Goal: Task Accomplishment & Management: Use online tool/utility

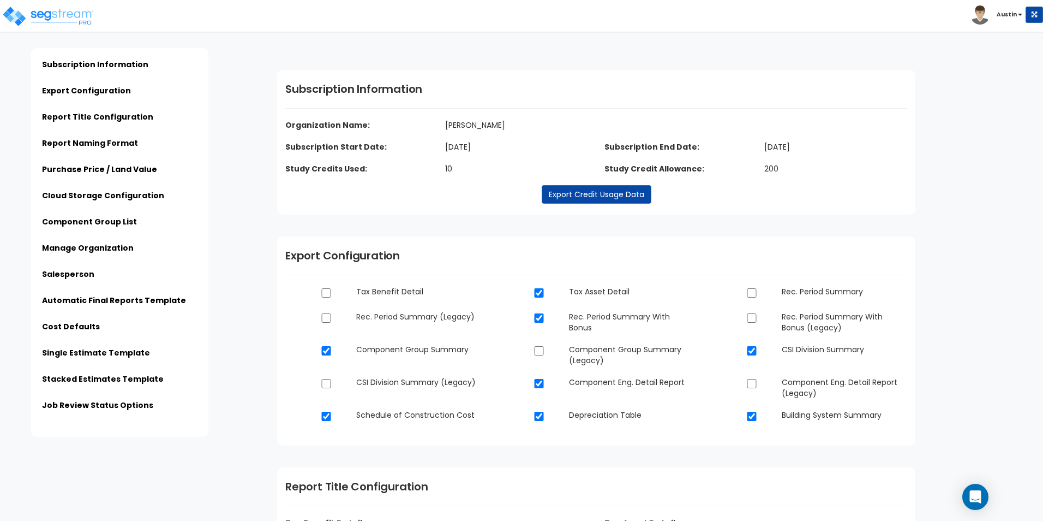
click at [36, 13] on div "Click to return on the top page" at bounding box center [55, 7] width 104 height 14
click at [37, 14] on img at bounding box center [48, 16] width 93 height 22
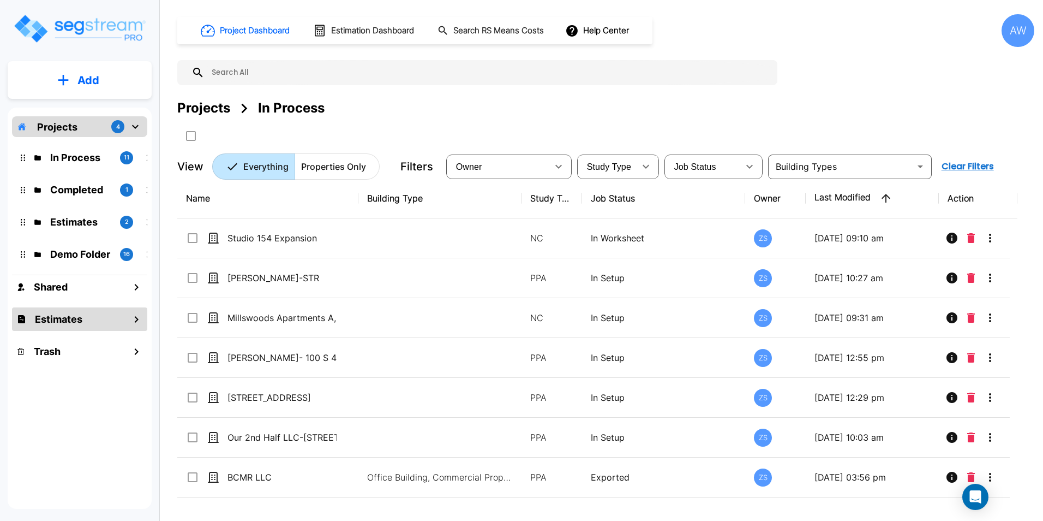
click at [76, 320] on h1 "Estimates" at bounding box center [58, 319] width 47 height 15
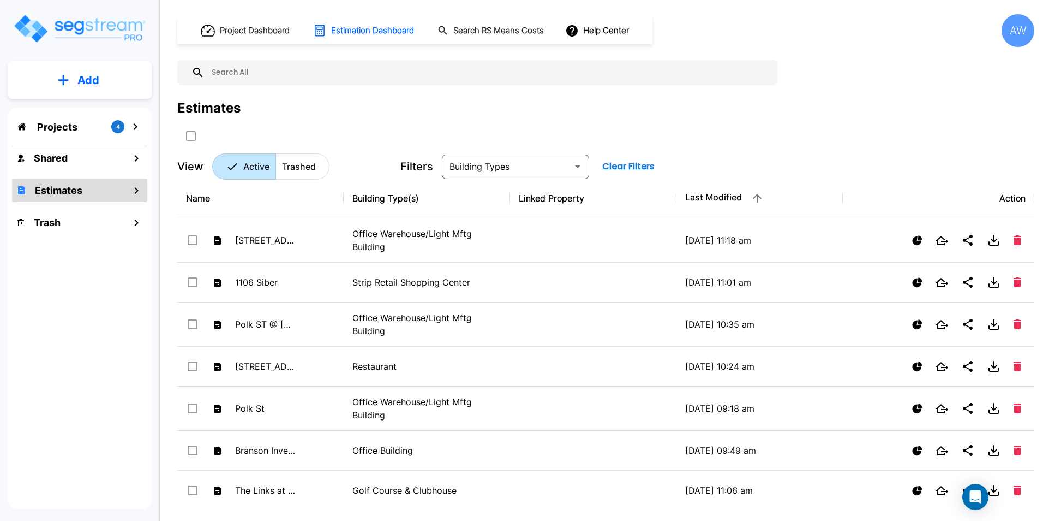
click at [635, 88] on div "Project Dashboard Estimation Dashboard Search RS Means Costs Help Center AW Est…" at bounding box center [605, 96] width 857 height 165
click at [97, 73] on p "Add" at bounding box center [88, 80] width 22 height 16
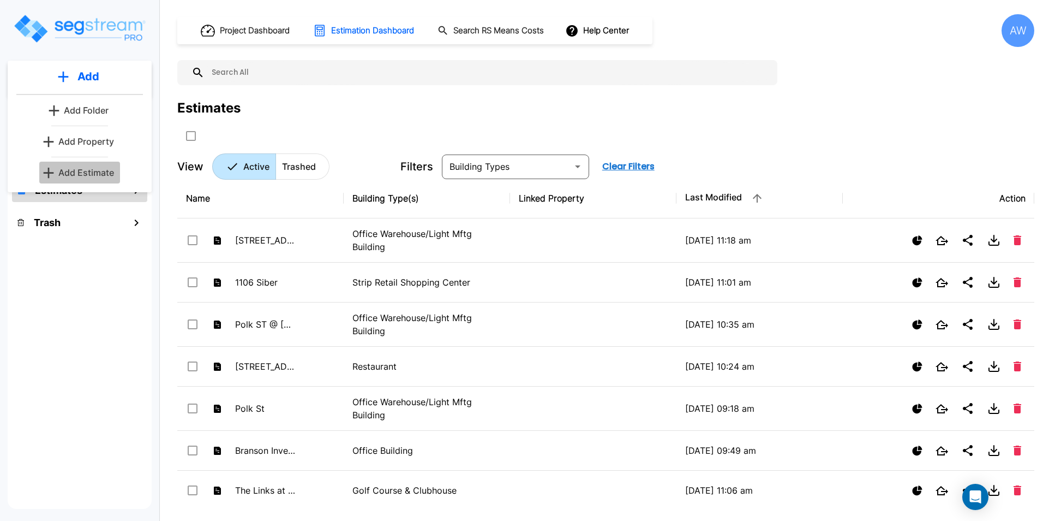
click at [87, 174] on p "Add Estimate" at bounding box center [86, 172] width 56 height 13
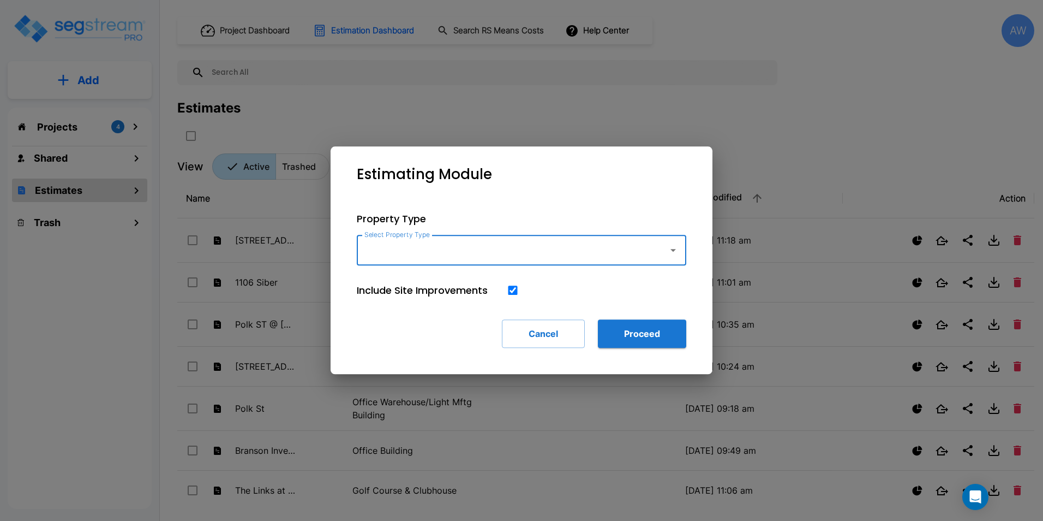
click at [607, 253] on input "Select Property Type" at bounding box center [510, 250] width 296 height 21
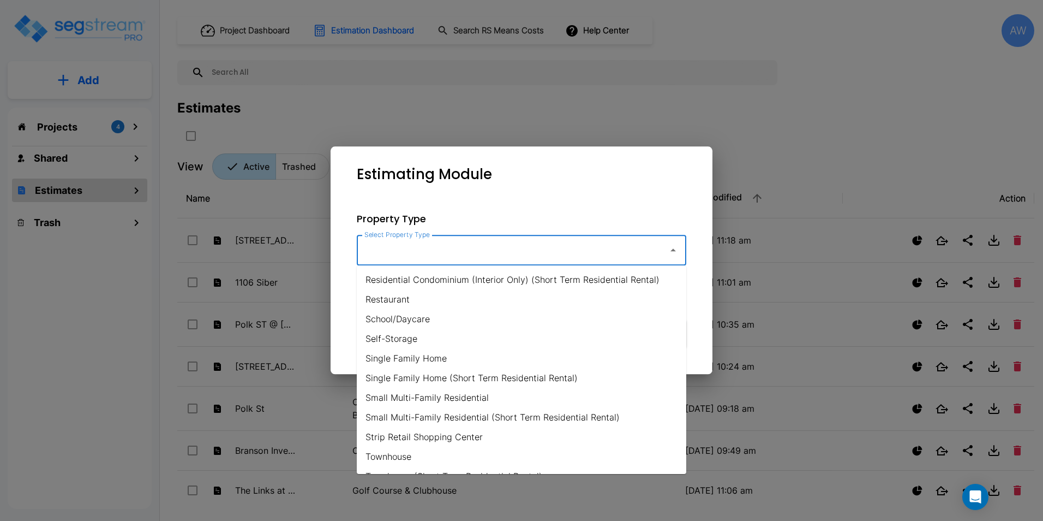
scroll to position [764, 0]
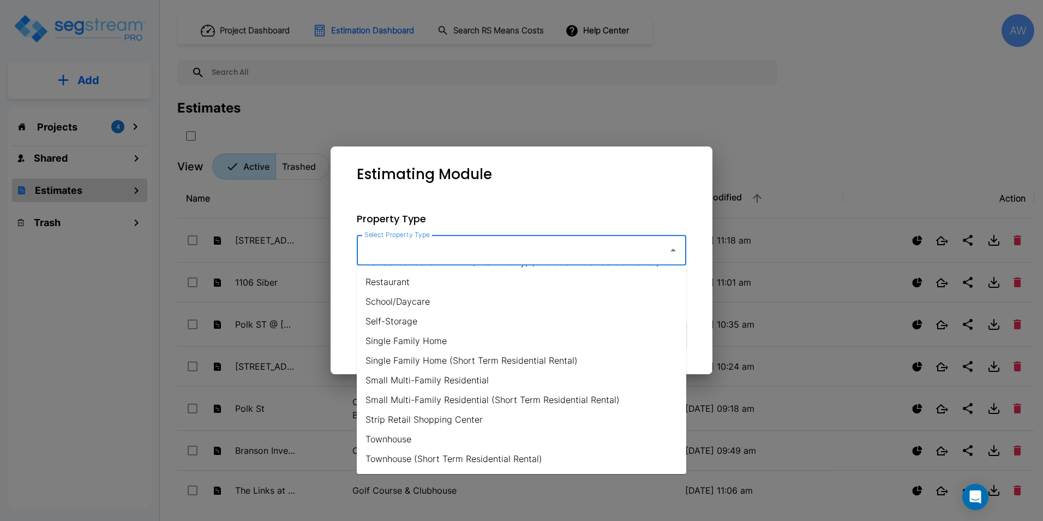
click at [514, 364] on li "Single Family Home (Short Term Residential Rental)" at bounding box center [522, 360] width 330 height 20
type input "Single Family Home (Short Term Residential Rental)"
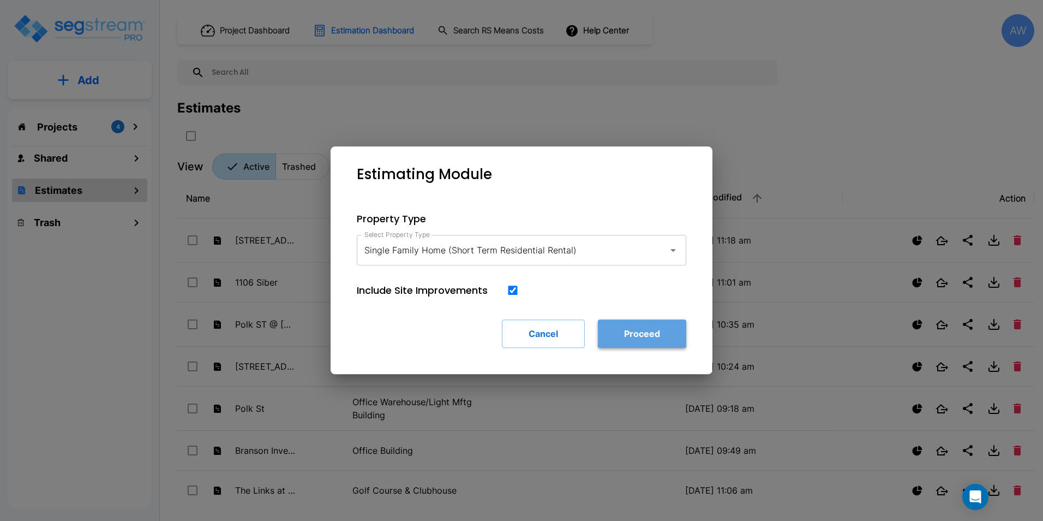
click at [647, 330] on button "Proceed" at bounding box center [642, 333] width 88 height 28
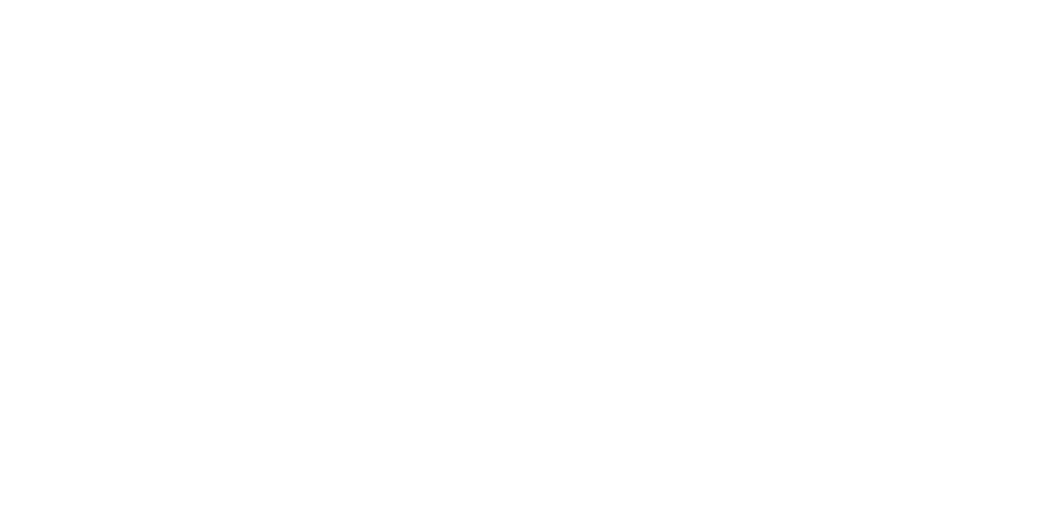
checkbox input "true"
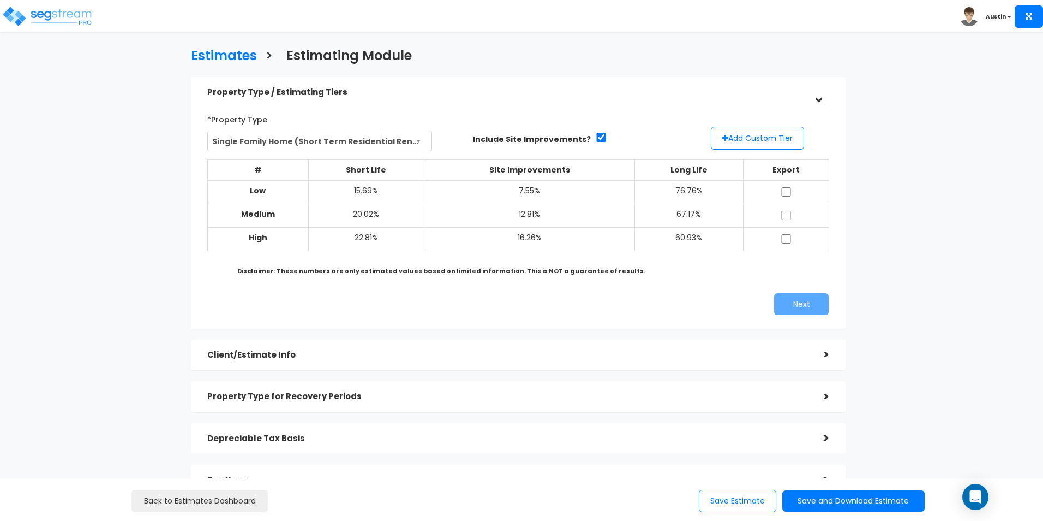
click at [963, 387] on div "Estimates > Estimating Module Property Type / Estimating Tiers > *Property Type…" at bounding box center [521, 347] width 1043 height 598
click at [955, 272] on div "Estimates > Estimating Module Property Type / Estimating Tiers > *Property Type…" at bounding box center [521, 347] width 1043 height 598
click at [128, 182] on div "Estimates > Estimating Module Property Type / Estimating Tiers > *Property Type…" at bounding box center [519, 295] width 856 height 701
